Goal: Book appointment/travel/reservation

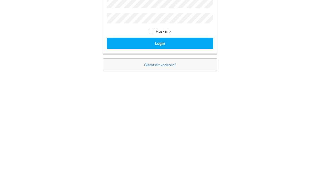
click at [165, 105] on button "Login" at bounding box center [160, 110] width 106 height 11
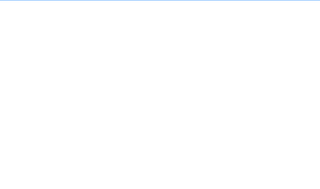
scroll to position [7, 0]
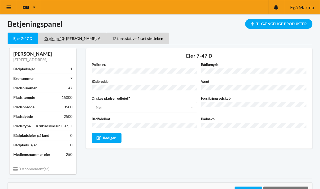
click at [274, 26] on div "Tilgængelige Produkter" at bounding box center [279, 24] width 67 height 10
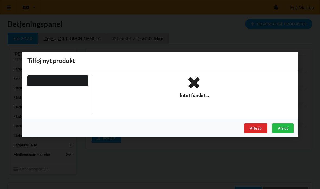
click at [281, 130] on div "Afslut" at bounding box center [283, 128] width 22 height 10
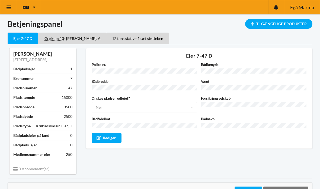
click at [58, 40] on div "Grejrum 13 - Kat. A" at bounding box center [72, 38] width 68 height 11
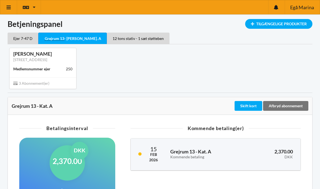
click at [110, 39] on div "12 tons stativ - 1 sæt støtteben" at bounding box center [138, 38] width 63 height 11
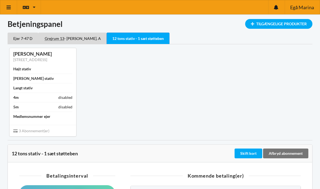
click at [58, 40] on div "Grejrum 13 - Kat. A" at bounding box center [72, 38] width 68 height 11
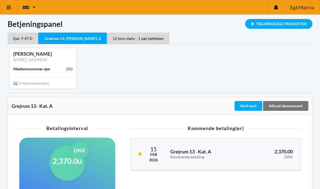
click at [21, 39] on div "Ejer 7-47 D" at bounding box center [23, 38] width 31 height 11
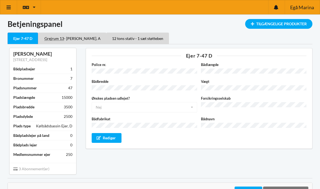
click at [10, 8] on icon at bounding box center [9, 7] width 6 height 5
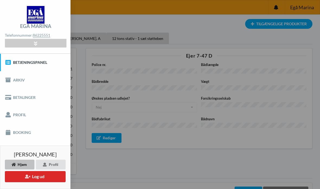
click at [26, 133] on link "Booking" at bounding box center [35, 132] width 71 height 17
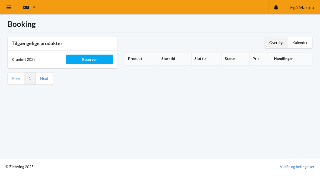
click at [90, 61] on div "Reserver" at bounding box center [89, 60] width 47 height 10
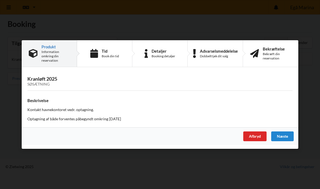
click at [285, 137] on div "Næste" at bounding box center [283, 136] width 23 height 10
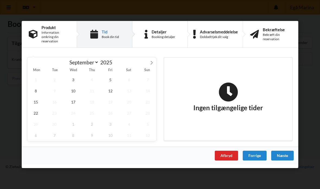
click at [151, 63] on icon at bounding box center [152, 63] width 4 height 4
select select "9"
click at [75, 79] on span "1" at bounding box center [73, 79] width 17 height 11
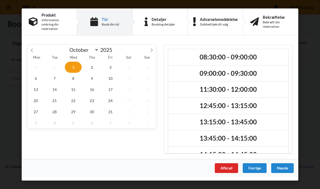
click at [226, 167] on div "Afbryd" at bounding box center [226, 168] width 23 height 10
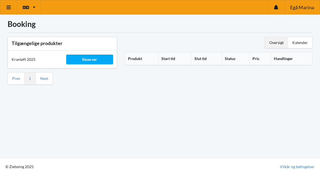
click at [10, 8] on icon at bounding box center [9, 7] width 6 height 5
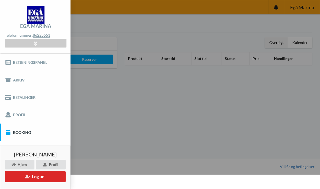
click at [39, 176] on button "Log ud" at bounding box center [35, 176] width 61 height 11
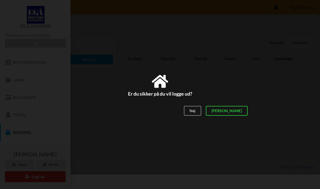
click at [240, 112] on div "[PERSON_NAME]" at bounding box center [227, 111] width 42 height 10
